Goal: Check status: Check status

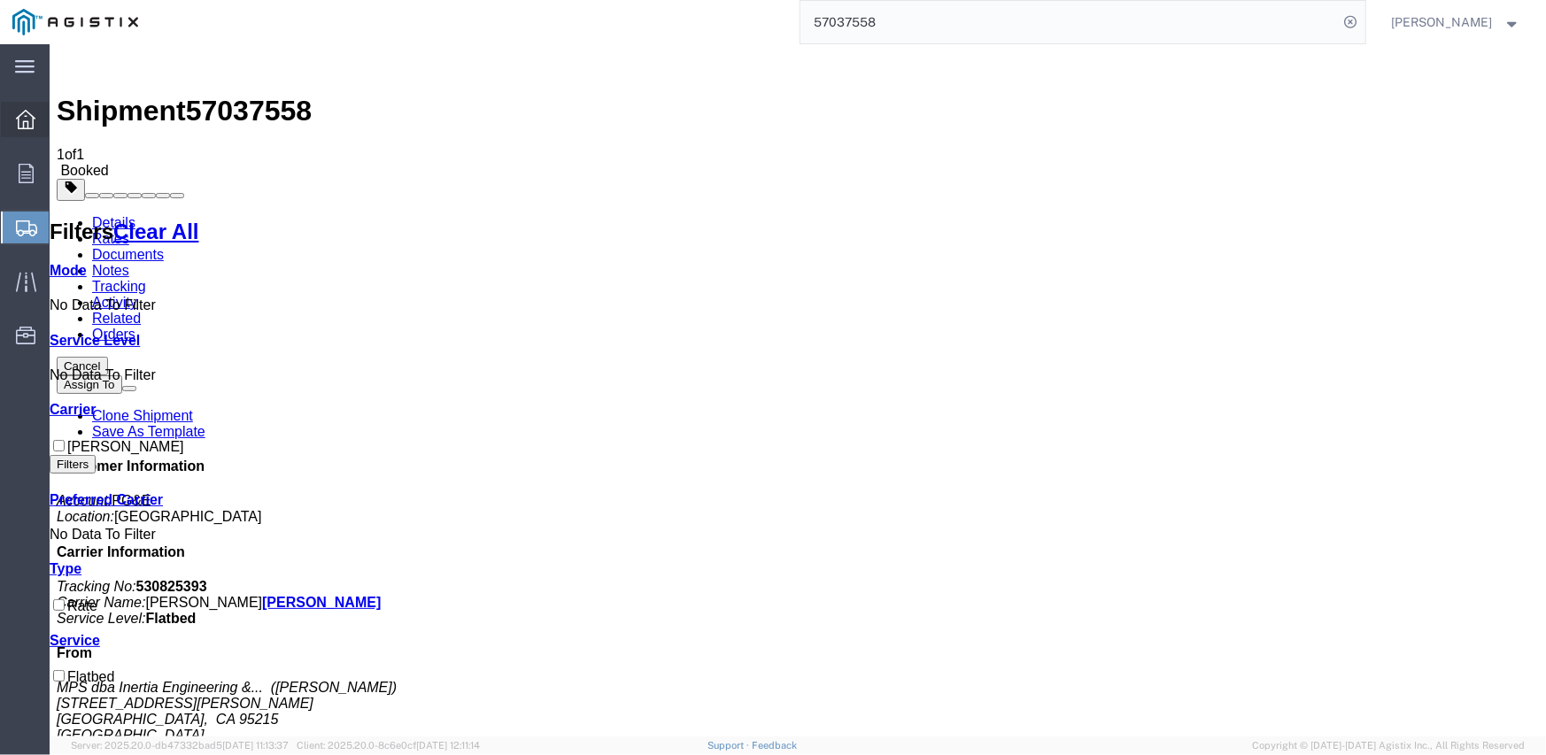
click at [18, 123] on icon at bounding box center [25, 119] width 19 height 19
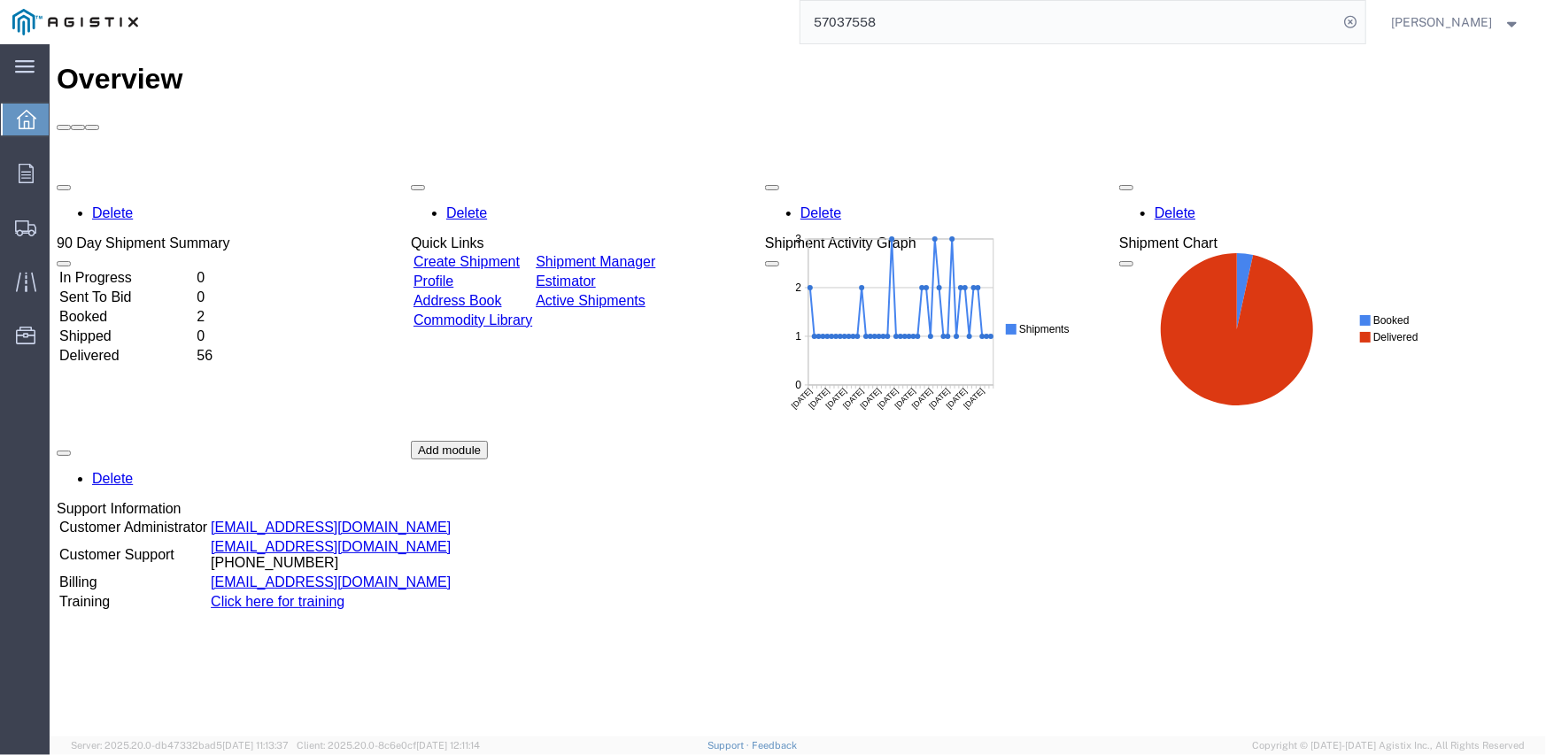
click at [870, 28] on input "57037558" at bounding box center [1069, 22] width 538 height 43
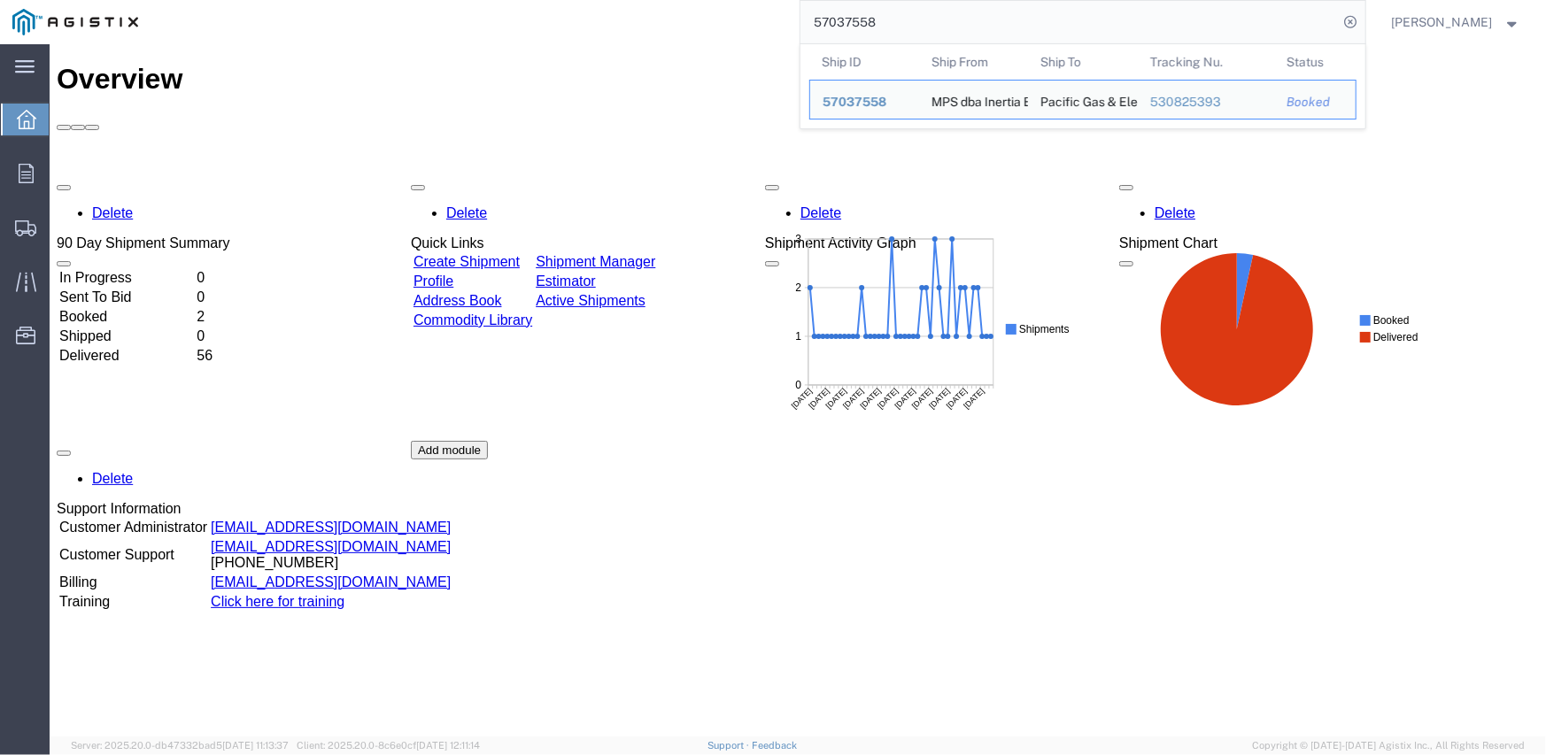
click at [869, 28] on input "57037558" at bounding box center [1069, 22] width 538 height 43
paste input "30652467"
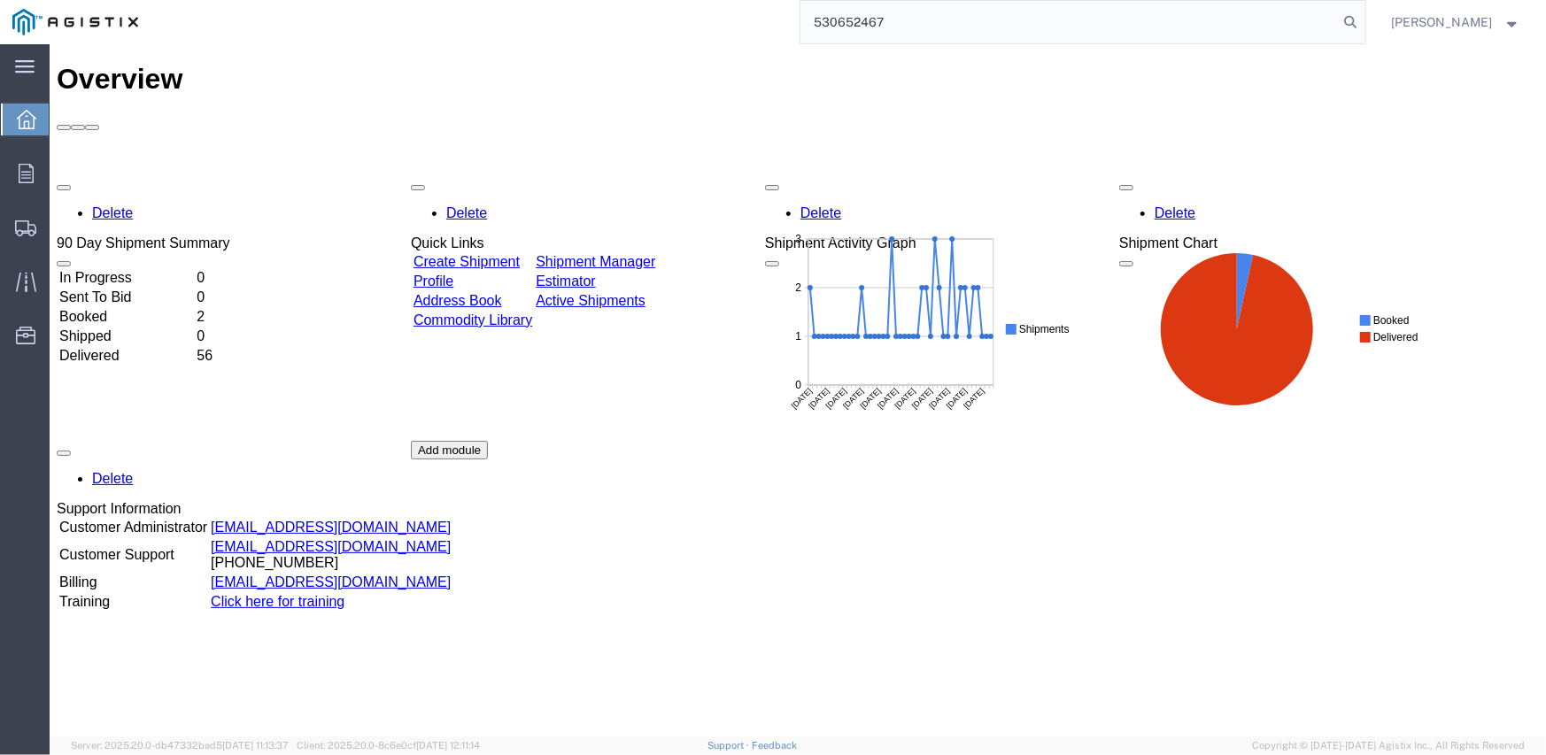
type input "530652467"
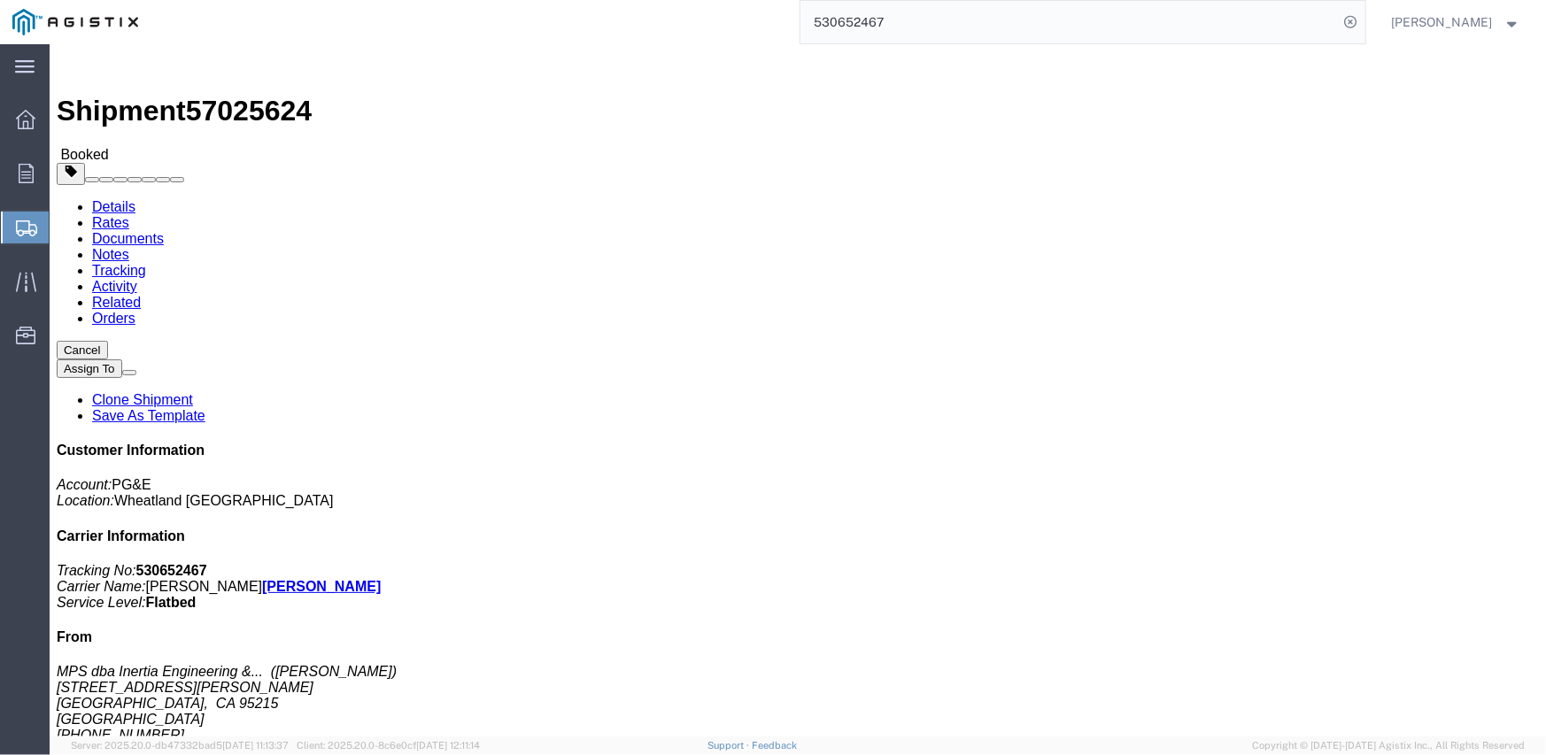
click link "Notes"
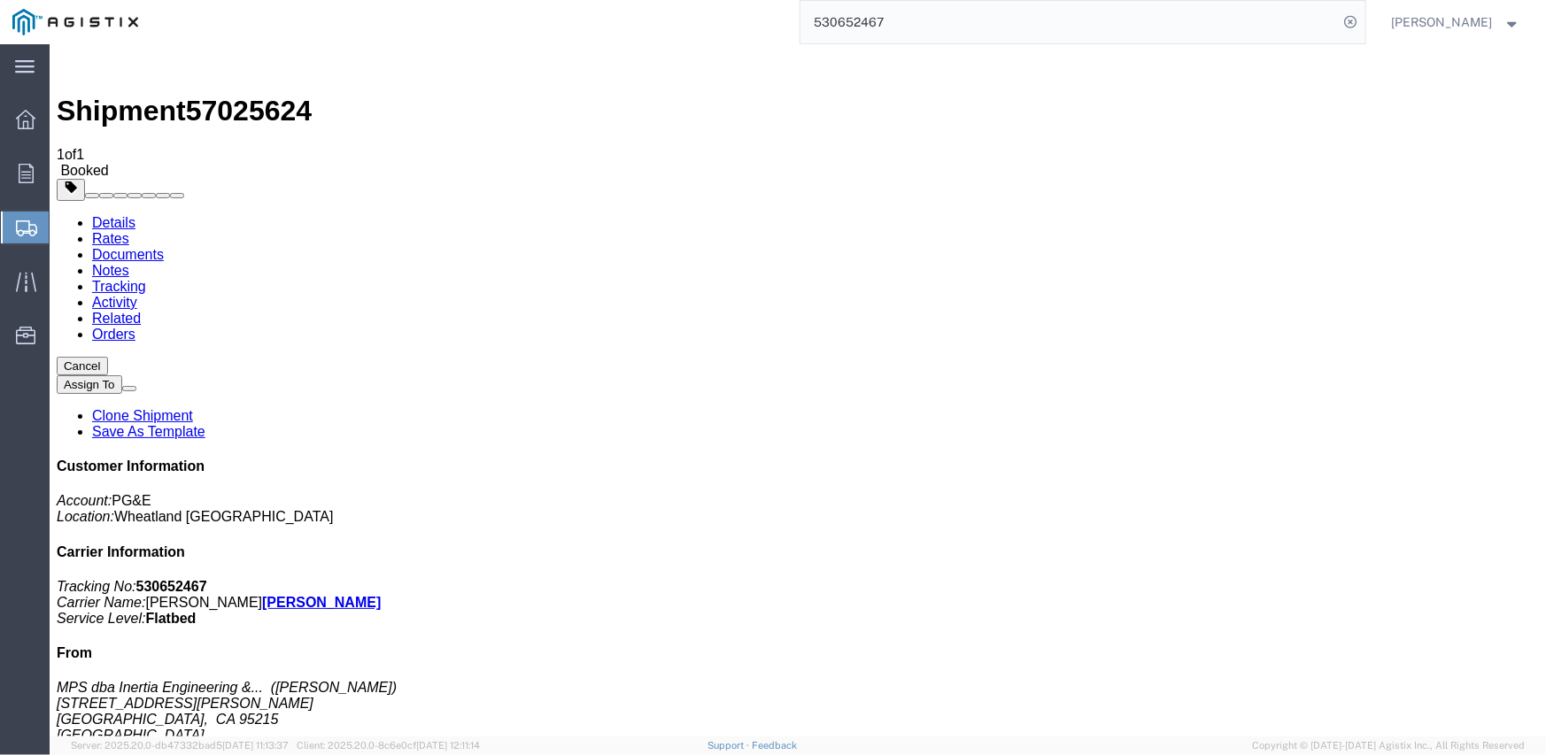
click at [145, 278] on link "Tracking" at bounding box center [118, 285] width 54 height 15
